Goal: Information Seeking & Learning: Learn about a topic

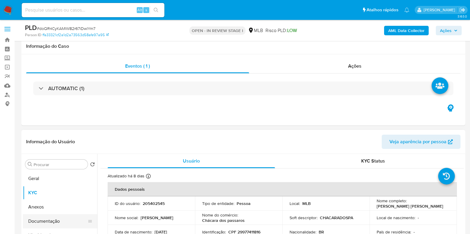
click at [57, 214] on button "Documentação" at bounding box center [58, 221] width 70 height 14
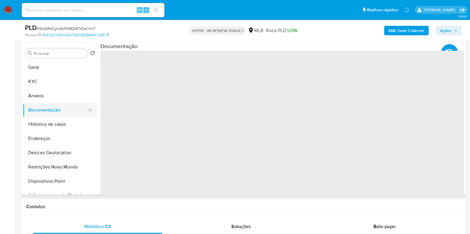
scroll to position [111, 0]
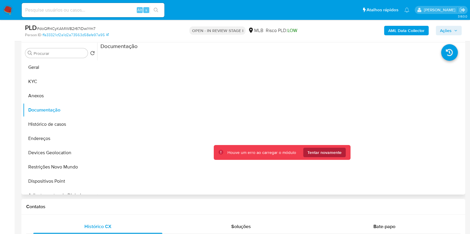
click at [322, 152] on span "Tentar novamente" at bounding box center [324, 153] width 34 height 10
click at [329, 149] on span "Tentar novamente" at bounding box center [324, 153] width 34 height 10
click at [314, 153] on span "Tentar novamente" at bounding box center [324, 153] width 34 height 10
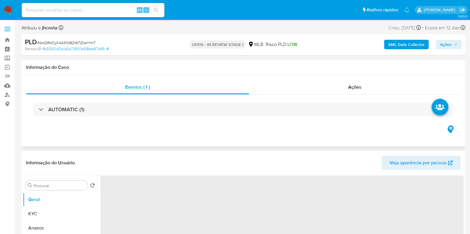
select select "10"
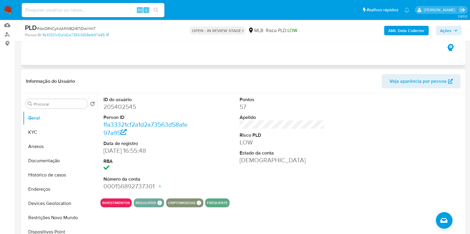
scroll to position [111, 0]
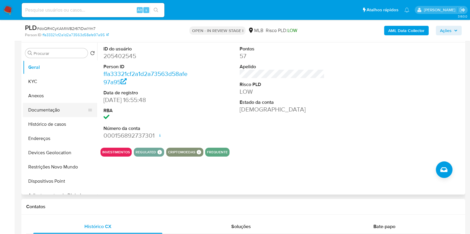
click at [35, 112] on button "Documentação" at bounding box center [58, 110] width 70 height 14
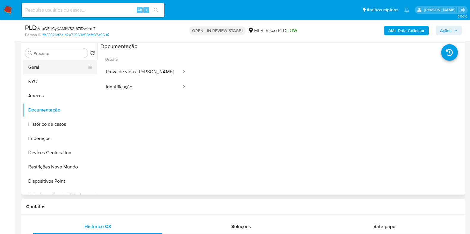
click at [59, 69] on button "Geral" at bounding box center [58, 67] width 70 height 14
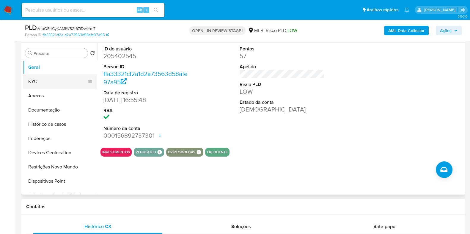
click at [69, 86] on button "KYC" at bounding box center [58, 82] width 70 height 14
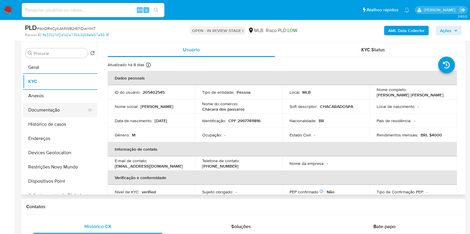
click at [48, 113] on button "Documentação" at bounding box center [58, 110] width 70 height 14
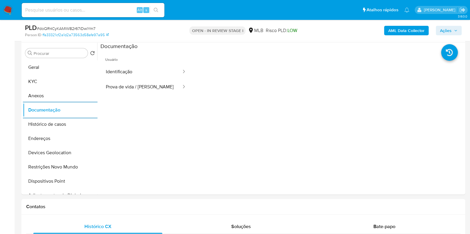
click at [452, 32] on span "Ações" at bounding box center [449, 30] width 18 height 8
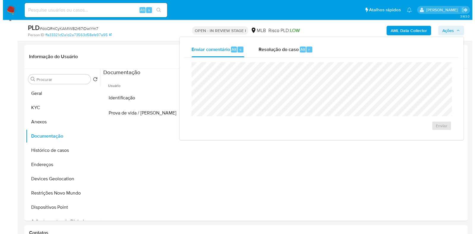
scroll to position [74, 0]
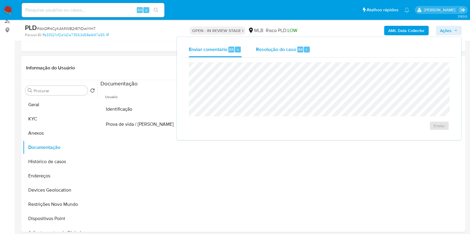
click at [273, 51] on span "Resolução do caso" at bounding box center [276, 49] width 40 height 7
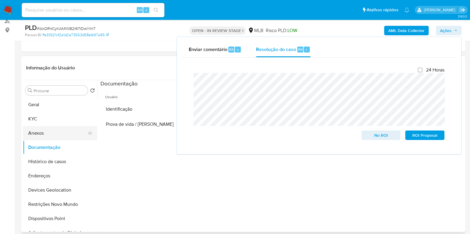
click at [46, 133] on button "Anexos" at bounding box center [58, 133] width 70 height 14
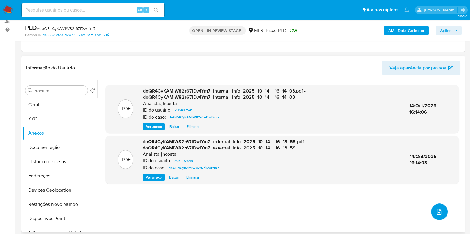
click at [441, 207] on button "upload-file" at bounding box center [439, 212] width 17 height 17
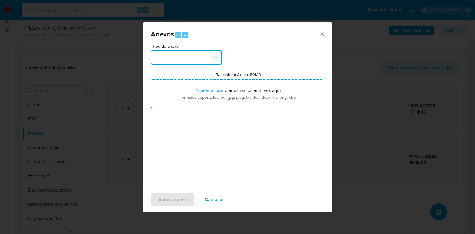
click at [212, 56] on button "button" at bounding box center [186, 58] width 71 height 14
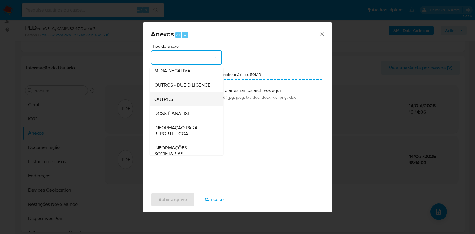
click at [178, 107] on div "OUTROS" at bounding box center [184, 99] width 61 height 14
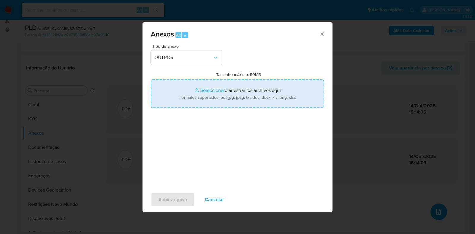
click at [245, 103] on input "Tamanho máximo: 50MB Seleccionar archivos" at bounding box center [237, 94] width 173 height 29
type input "C:\fakepath\Mulan 205402545_2025_10_13_14_34_53 (1).xlsx"
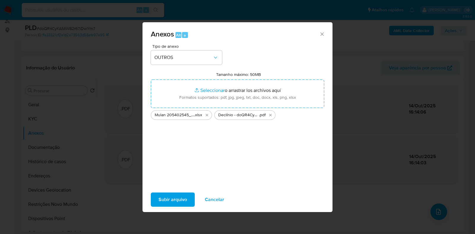
click at [165, 200] on span "Subir arquivo" at bounding box center [173, 199] width 29 height 13
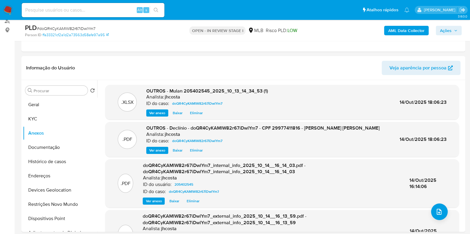
click at [446, 29] on span "Ações" at bounding box center [446, 31] width 12 height 10
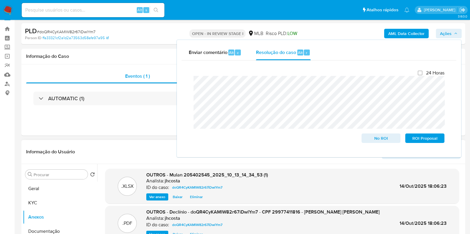
scroll to position [0, 0]
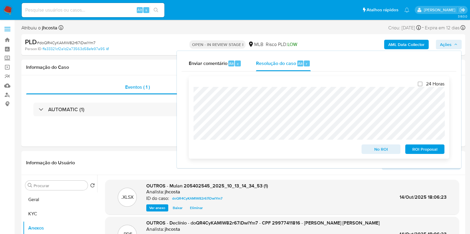
click at [376, 153] on span "No ROI" at bounding box center [380, 149] width 31 height 8
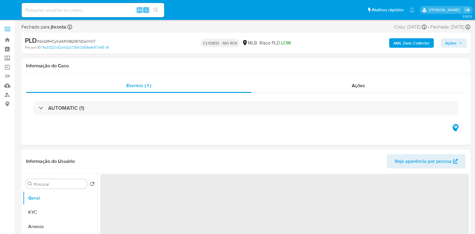
select select "10"
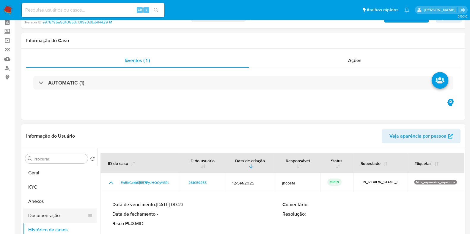
scroll to position [74, 0]
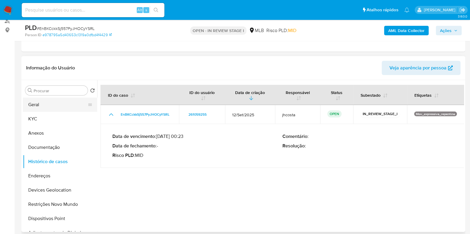
click at [34, 105] on button "Geral" at bounding box center [58, 105] width 70 height 14
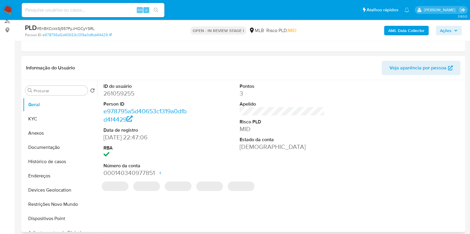
click at [126, 94] on dd "261059255" at bounding box center [145, 93] width 85 height 8
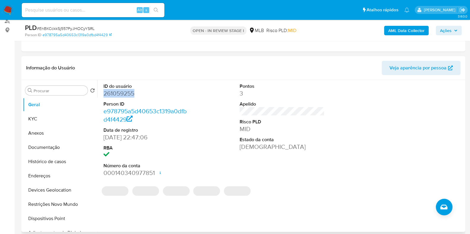
click at [126, 94] on dd "261059255" at bounding box center [145, 93] width 85 height 8
copy dd "261059255"
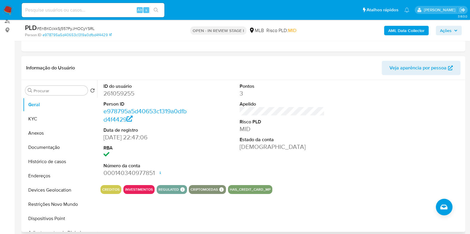
click at [208, 114] on div "ID do usuário 261059255 Person ID e978795a5d40653c1319a0dfbd4f4429 Data de regi…" at bounding box center [281, 130] width 363 height 100
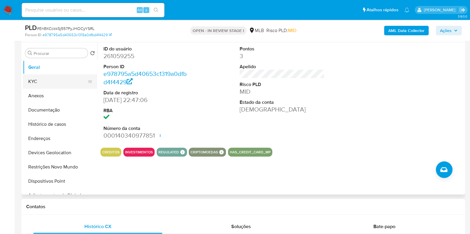
drag, startPoint x: 28, startPoint y: 79, endPoint x: 53, endPoint y: 78, distance: 25.0
click at [28, 78] on button "KYC" at bounding box center [58, 82] width 70 height 14
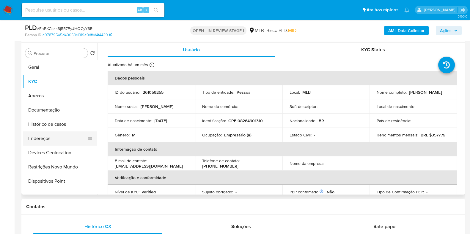
click at [52, 133] on button "Endereços" at bounding box center [58, 139] width 70 height 14
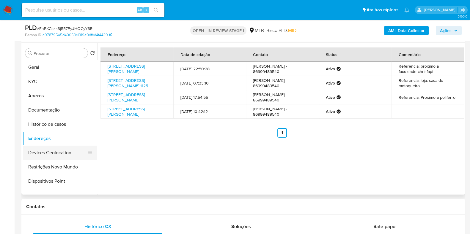
click at [51, 147] on button "Devices Geolocation" at bounding box center [58, 153] width 70 height 14
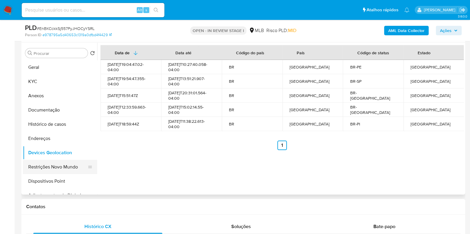
click at [53, 163] on button "Restrições Novo Mundo" at bounding box center [58, 167] width 70 height 14
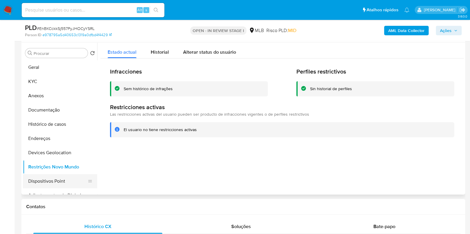
click at [53, 179] on button "Dispositivos Point" at bounding box center [58, 181] width 70 height 14
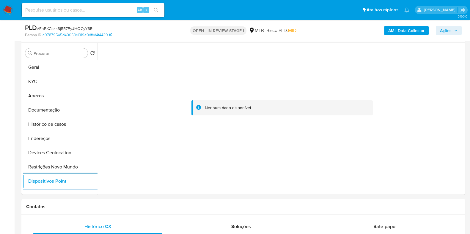
click at [406, 27] on b "AML Data Collector" at bounding box center [406, 31] width 36 height 10
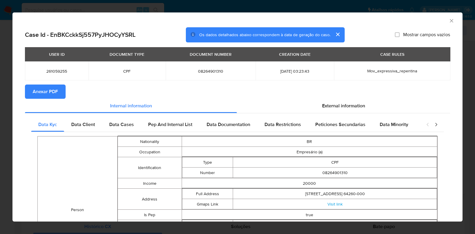
click at [42, 93] on span "Anexar PDF" at bounding box center [45, 91] width 25 height 13
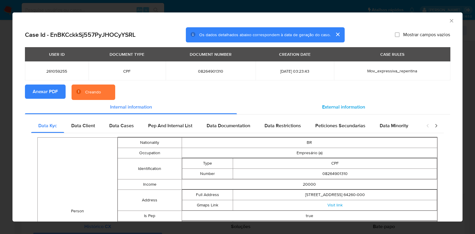
click at [327, 106] on span "External information" at bounding box center [343, 107] width 43 height 7
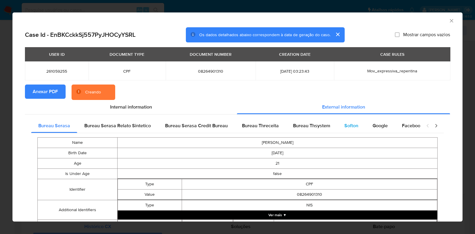
click at [345, 126] on span "Softon" at bounding box center [352, 125] width 14 height 7
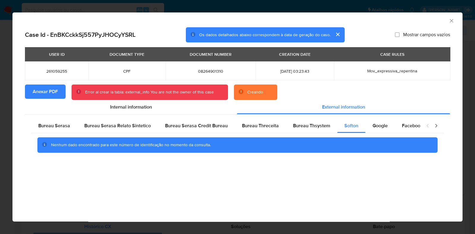
click at [453, 21] on icon "Fechar a janela" at bounding box center [452, 21] width 6 height 6
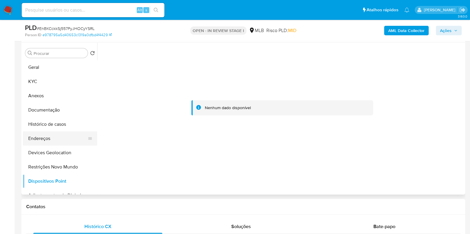
click at [55, 141] on button "Endereços" at bounding box center [58, 139] width 70 height 14
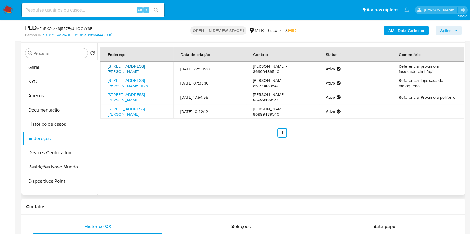
drag, startPoint x: 104, startPoint y: 64, endPoint x: 151, endPoint y: 70, distance: 46.9
click at [151, 70] on td "Rua Acelino Rezende 489, Piripiri, Piauí, 64260000, Brasil 489" at bounding box center [136, 69] width 73 height 14
copy link "Rua Acelino Rezende 489, Piripiri, Piauí, 64260000"
click at [145, 70] on link "Rua Acelino Rezende 489, Piripiri, Piauí, 64260000, Brasil 489" at bounding box center [126, 68] width 37 height 11
click at [37, 82] on button "KYC" at bounding box center [58, 82] width 70 height 14
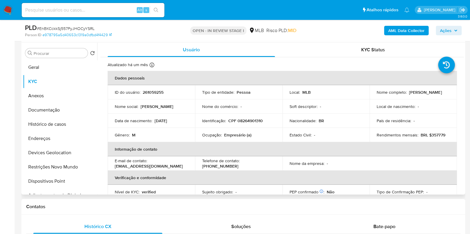
click at [256, 119] on p "CPF 08264901310" at bounding box center [245, 120] width 34 height 5
copy p "08264901310"
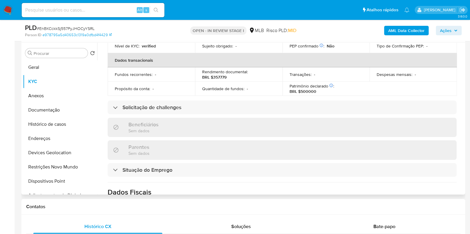
scroll to position [148, 0]
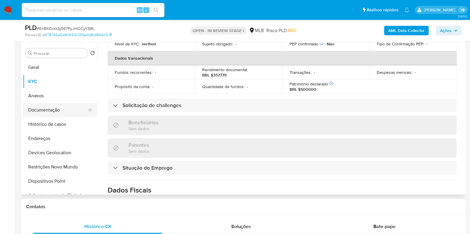
click at [53, 110] on button "Documentação" at bounding box center [58, 110] width 70 height 14
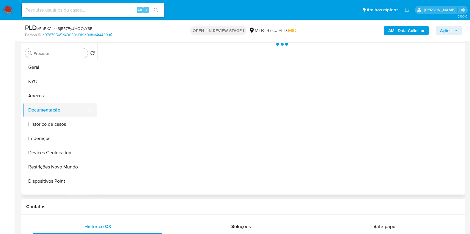
scroll to position [0, 0]
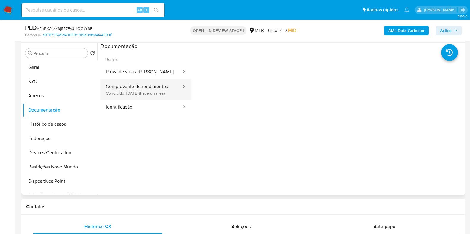
click at [150, 94] on button "Comprovante de rendimentos Concluído: 18/09/2025 (hace un mes)" at bounding box center [140, 90] width 81 height 20
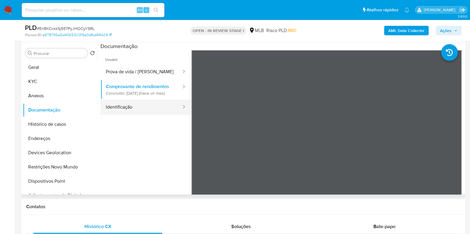
click at [143, 111] on button "Identificação" at bounding box center [140, 107] width 81 height 15
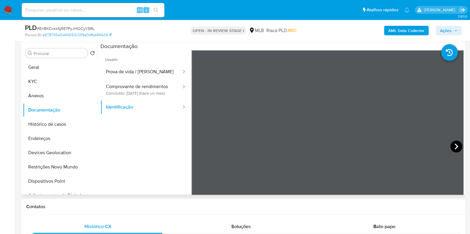
click at [450, 147] on icon at bounding box center [456, 147] width 12 height 12
click at [45, 87] on button "KYC" at bounding box center [58, 82] width 70 height 14
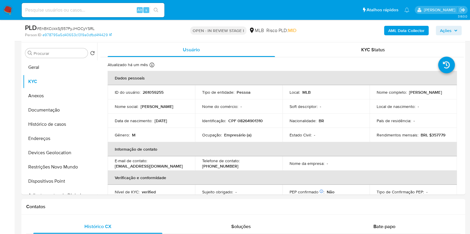
click at [244, 122] on p "CPF 08264901310" at bounding box center [245, 120] width 34 height 5
copy p "08264901310"
click at [54, 115] on button "Documentação" at bounding box center [58, 110] width 70 height 14
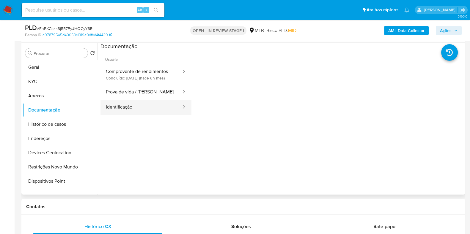
click at [144, 106] on button "Identificação" at bounding box center [140, 107] width 81 height 15
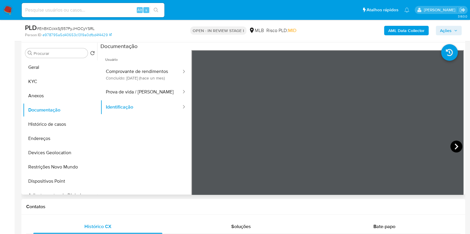
click at [453, 145] on icon at bounding box center [456, 147] width 12 height 12
click at [46, 82] on button "KYC" at bounding box center [58, 82] width 70 height 14
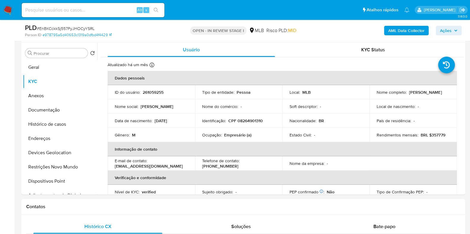
drag, startPoint x: 380, startPoint y: 95, endPoint x: 432, endPoint y: 94, distance: 52.0
click at [432, 94] on td "Nome completo : Luis Candido Santos Freire" at bounding box center [412, 92] width 87 height 14
copy p "Luis Candido Santos Freire"
click at [43, 111] on button "Documentação" at bounding box center [58, 110] width 70 height 14
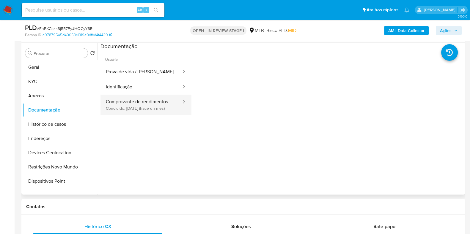
click at [148, 102] on button "Comprovante de rendimentos Concluído: 18/09/2025 (hace un mes)" at bounding box center [140, 105] width 81 height 20
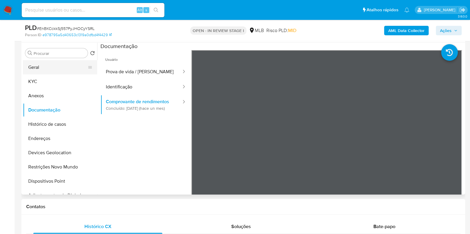
click at [42, 70] on button "Geral" at bounding box center [58, 67] width 70 height 14
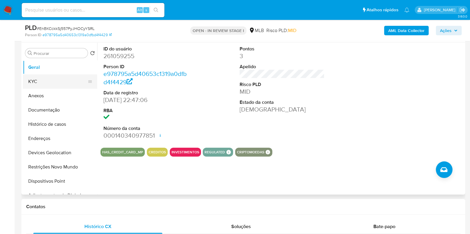
click at [36, 84] on button "KYC" at bounding box center [58, 82] width 70 height 14
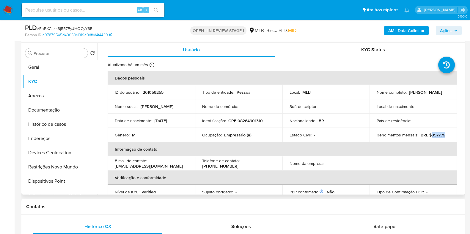
drag, startPoint x: 429, startPoint y: 134, endPoint x: 449, endPoint y: 135, distance: 19.6
click at [449, 135] on td "Rendimentos mensais : BRL $357779" at bounding box center [412, 135] width 87 height 14
copy p "357779"
click at [250, 122] on p "CPF 08264901310" at bounding box center [245, 120] width 34 height 5
click at [249, 121] on p "CPF 08264901310" at bounding box center [245, 120] width 34 height 5
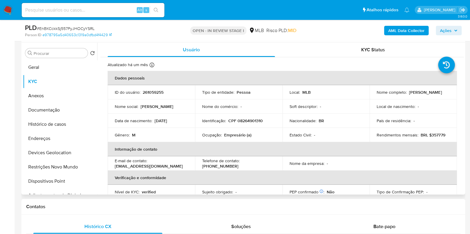
click at [249, 122] on p "CPF 08264901310" at bounding box center [245, 120] width 34 height 5
copy p "08264901310"
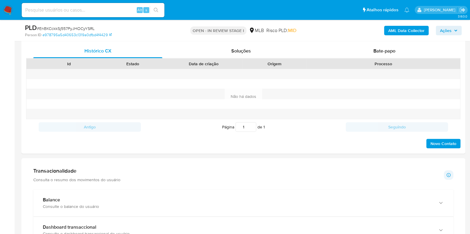
scroll to position [408, 0]
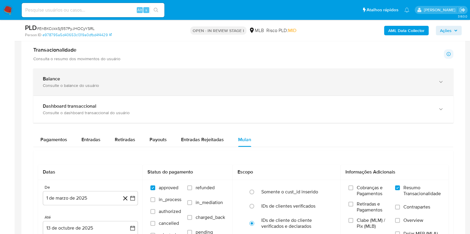
click at [71, 77] on div "Balance" at bounding box center [237, 79] width 389 height 6
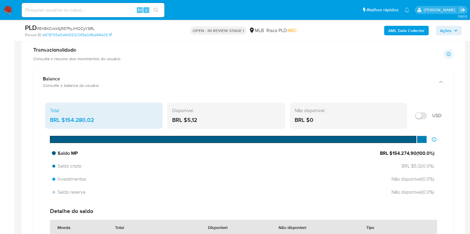
drag, startPoint x: 391, startPoint y: 153, endPoint x: 423, endPoint y: 159, distance: 32.4
click at [424, 155] on span "BRL $154.274,90 ( 100.0 %)" at bounding box center [407, 153] width 54 height 7
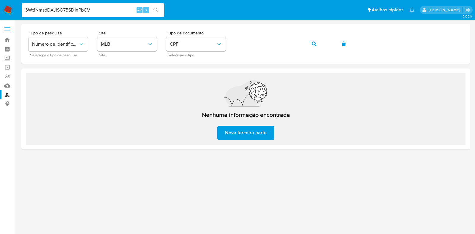
type input "3WciNmsdDXJiSO75SD1nPbCV"
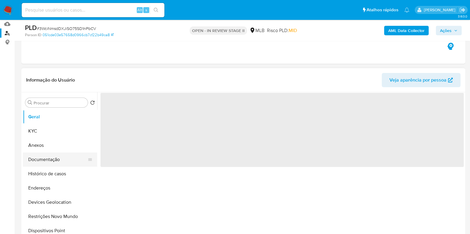
scroll to position [74, 0]
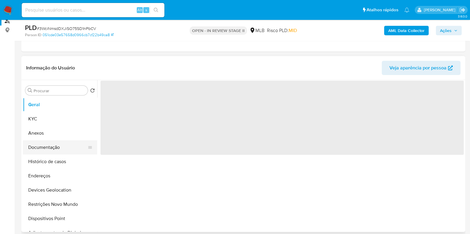
click at [49, 143] on button "Documentação" at bounding box center [58, 148] width 70 height 14
select select "10"
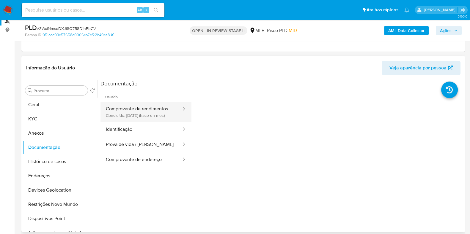
click at [167, 111] on button "Comprovante de rendimentos Concluído: [DATE] (hace un mes)" at bounding box center [140, 112] width 81 height 20
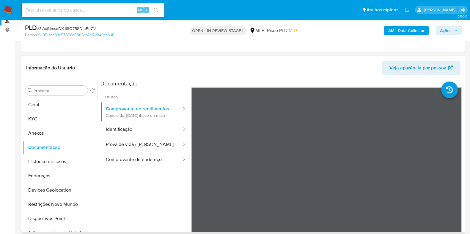
scroll to position [37, 0]
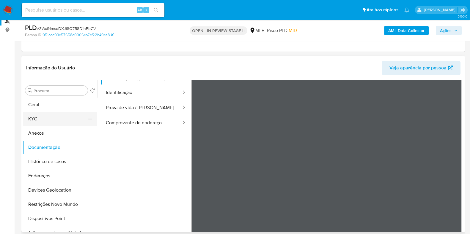
click at [46, 119] on button "KYC" at bounding box center [58, 119] width 70 height 14
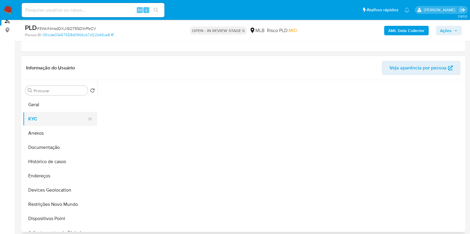
scroll to position [0, 0]
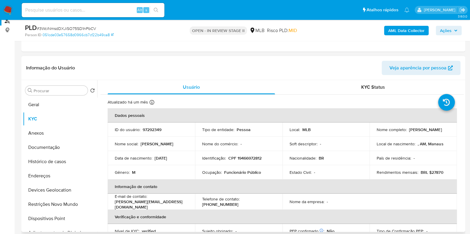
click at [252, 157] on p "CPF 19466972812" at bounding box center [244, 158] width 33 height 5
copy p "19466972812"
